Goal: Task Accomplishment & Management: Manage account settings

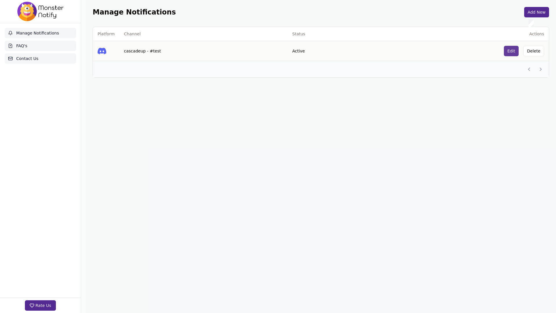
click at [510, 51] on button "Edit" at bounding box center [511, 51] width 15 height 10
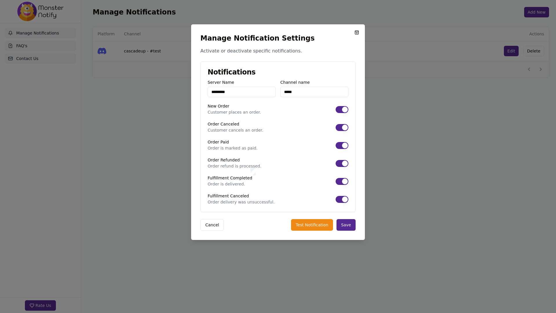
click at [343, 146] on button "Order Paid" at bounding box center [342, 145] width 13 height 7
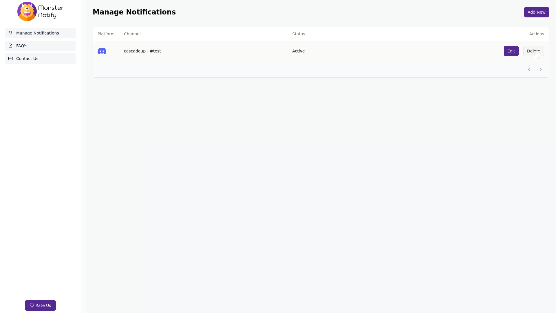
click at [534, 51] on button "Delete" at bounding box center [533, 51] width 21 height 10
